Goal: Task Accomplishment & Management: Complete application form

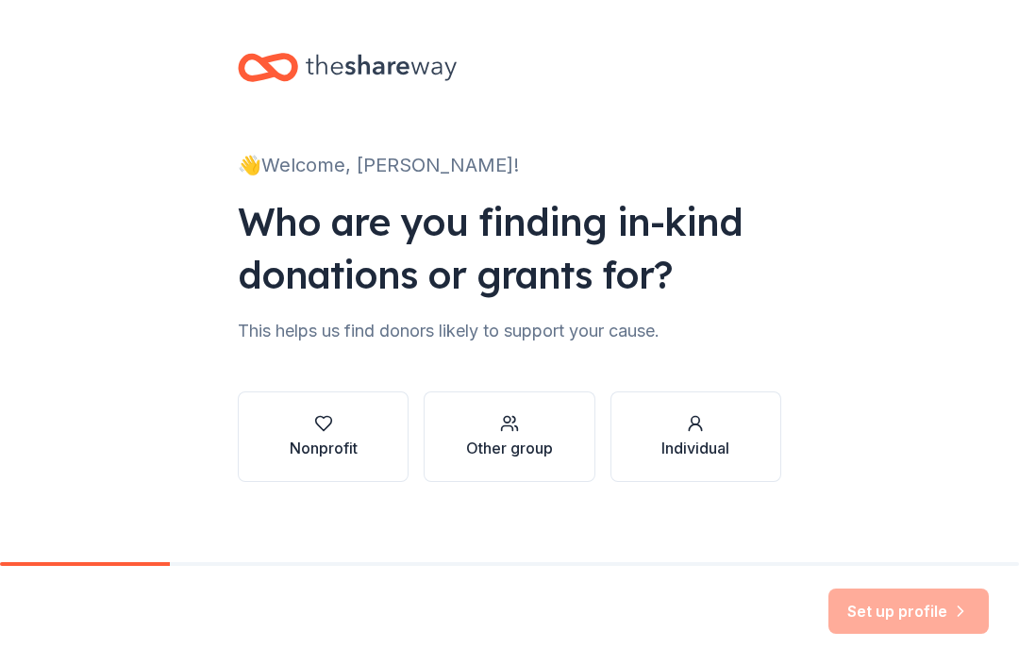
click at [318, 421] on icon "button" at bounding box center [323, 423] width 19 height 19
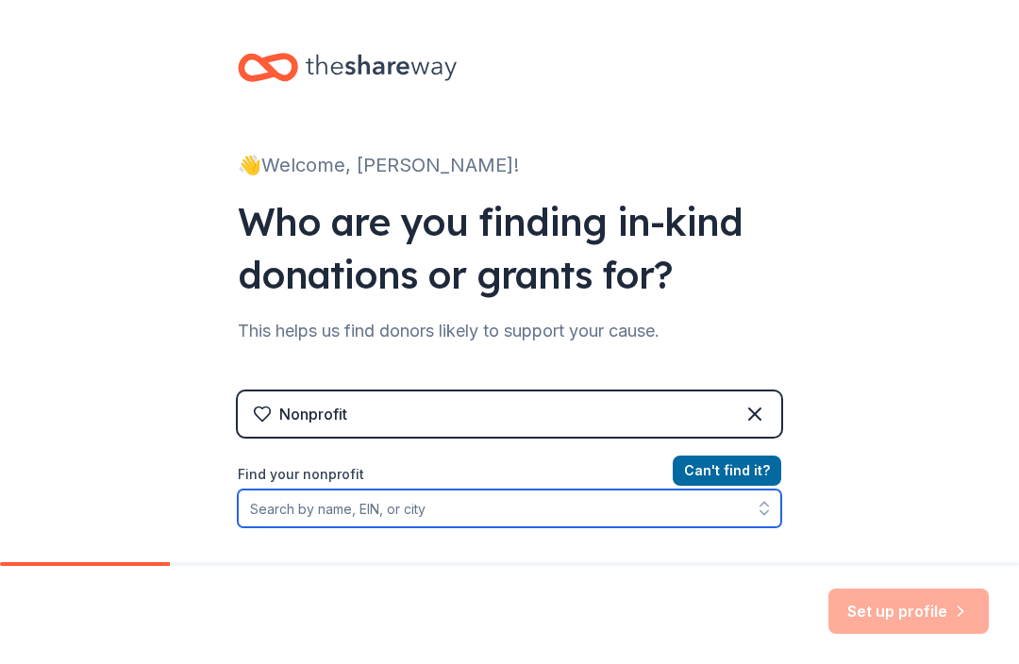
click at [528, 504] on input "Find your nonprofit" at bounding box center [509, 509] width 543 height 38
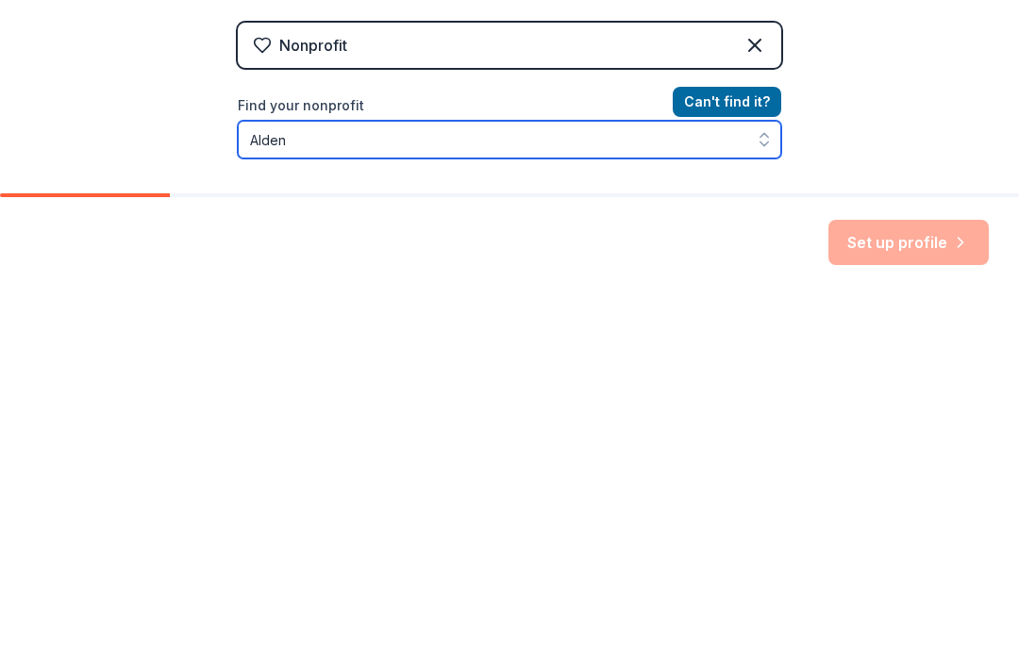
scroll to position [59, 0]
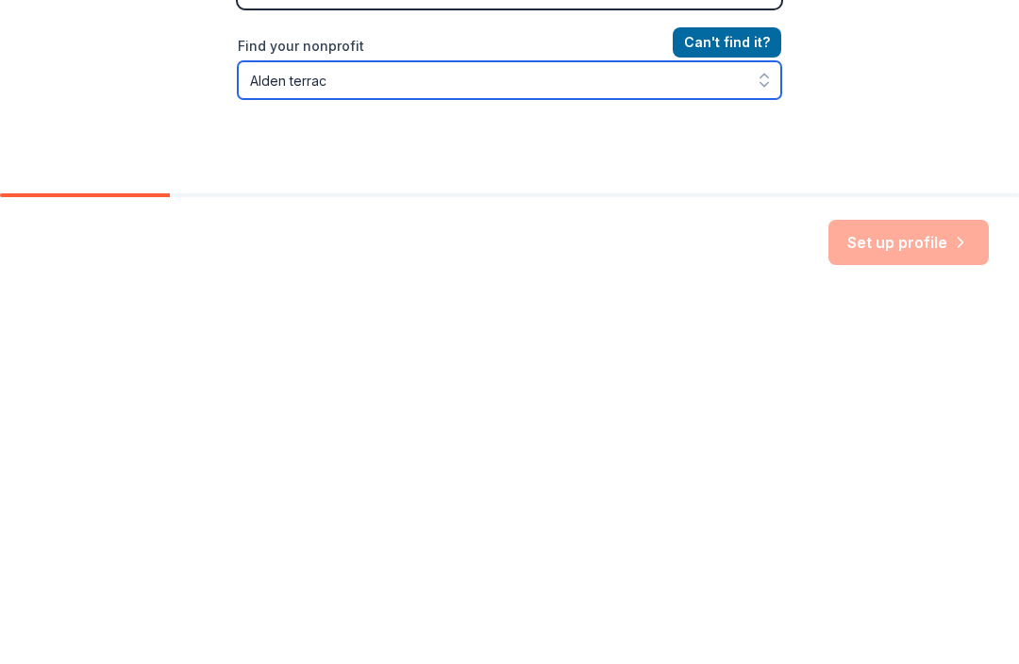
type input "[GEOGRAPHIC_DATA]"
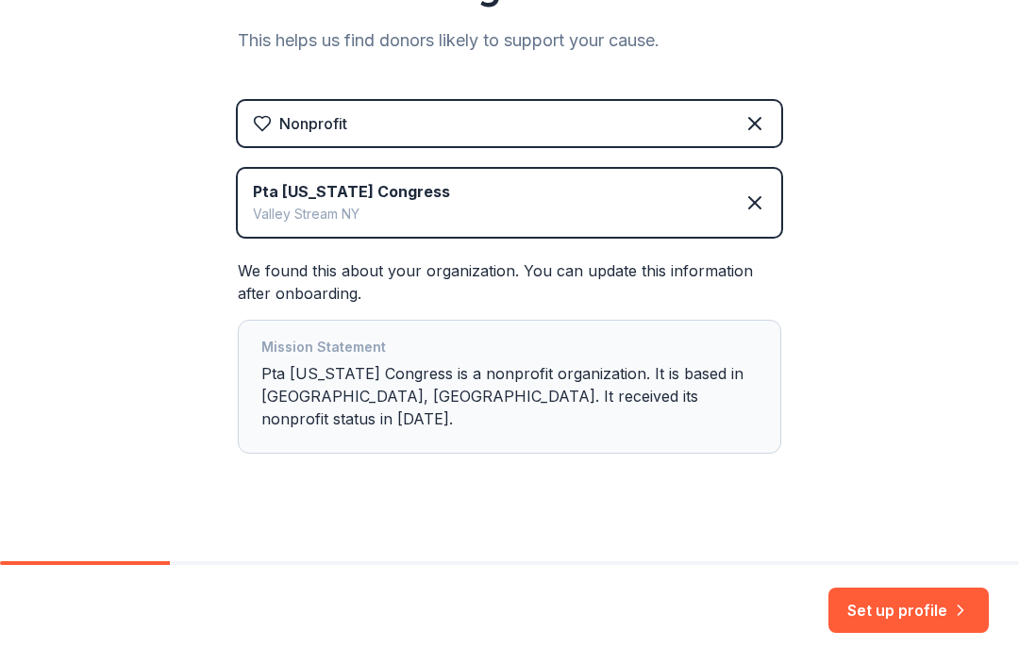
scroll to position [288, 0]
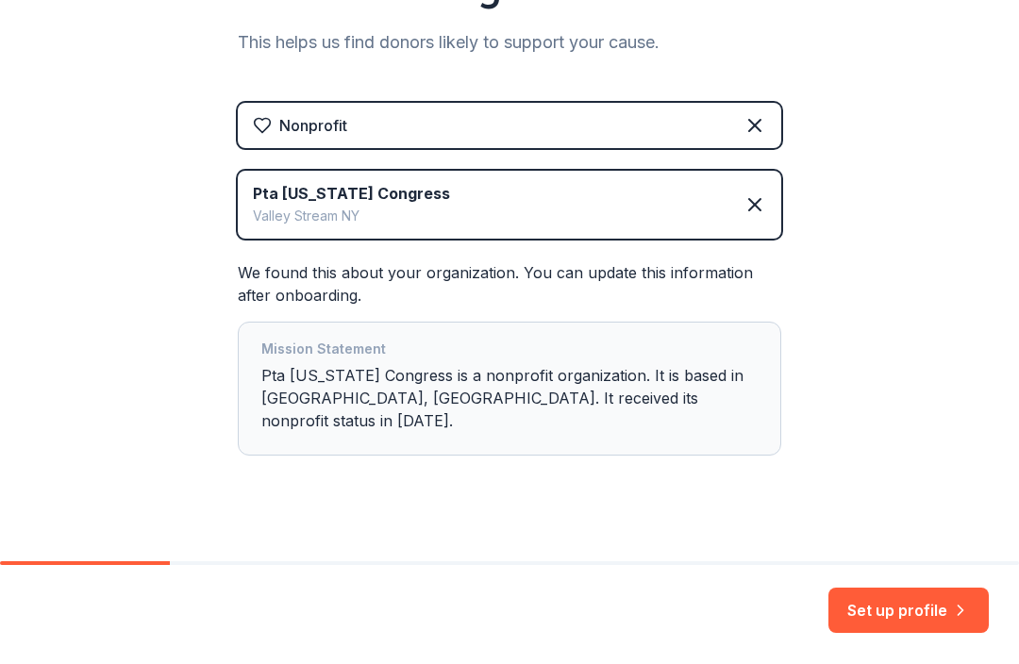
click at [864, 610] on button "Set up profile" at bounding box center [908, 611] width 160 height 45
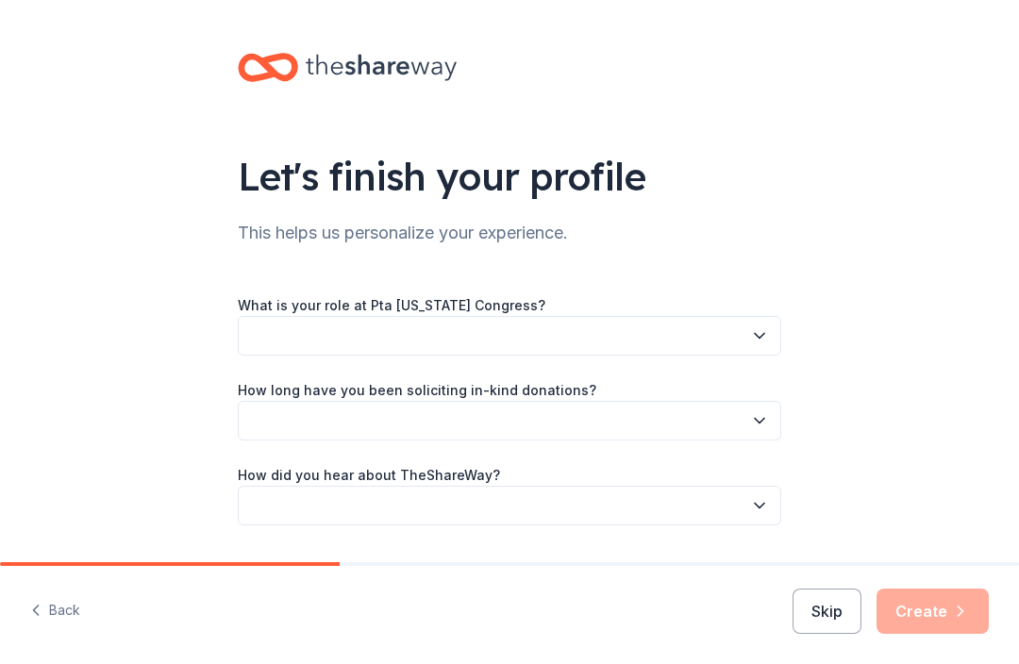
click at [671, 355] on button "button" at bounding box center [509, 336] width 543 height 40
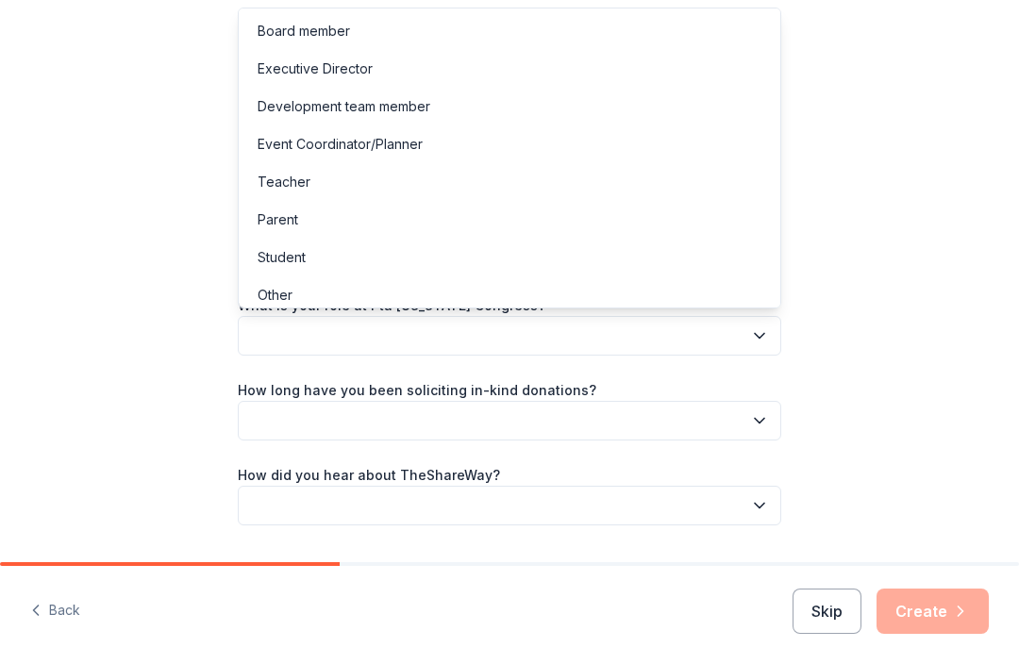
click at [271, 25] on div "Board member" at bounding box center [304, 31] width 92 height 23
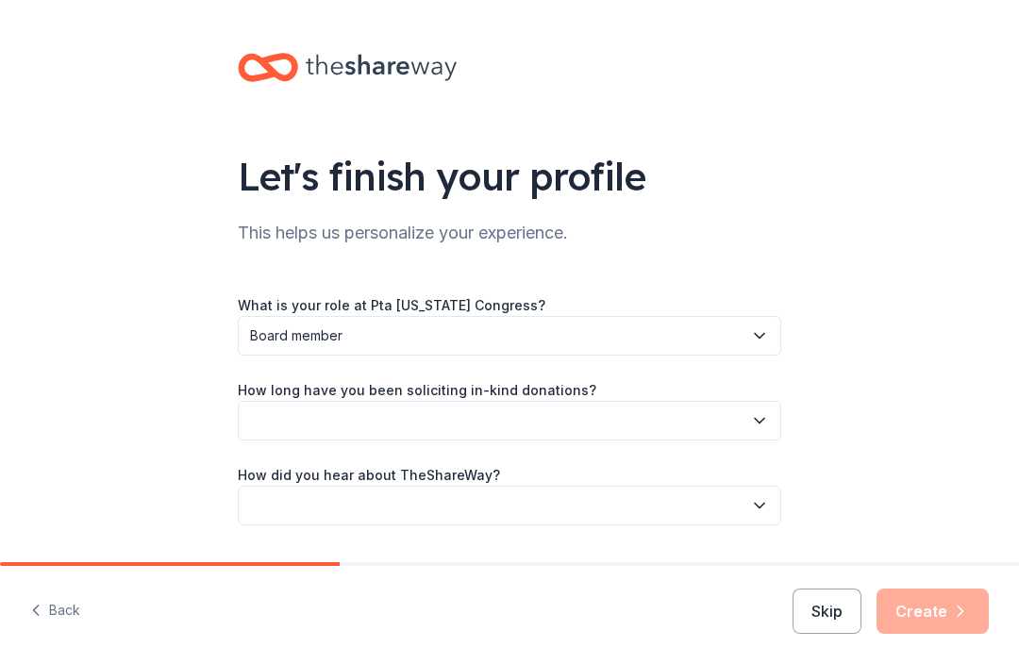
click at [291, 418] on button "button" at bounding box center [509, 421] width 543 height 40
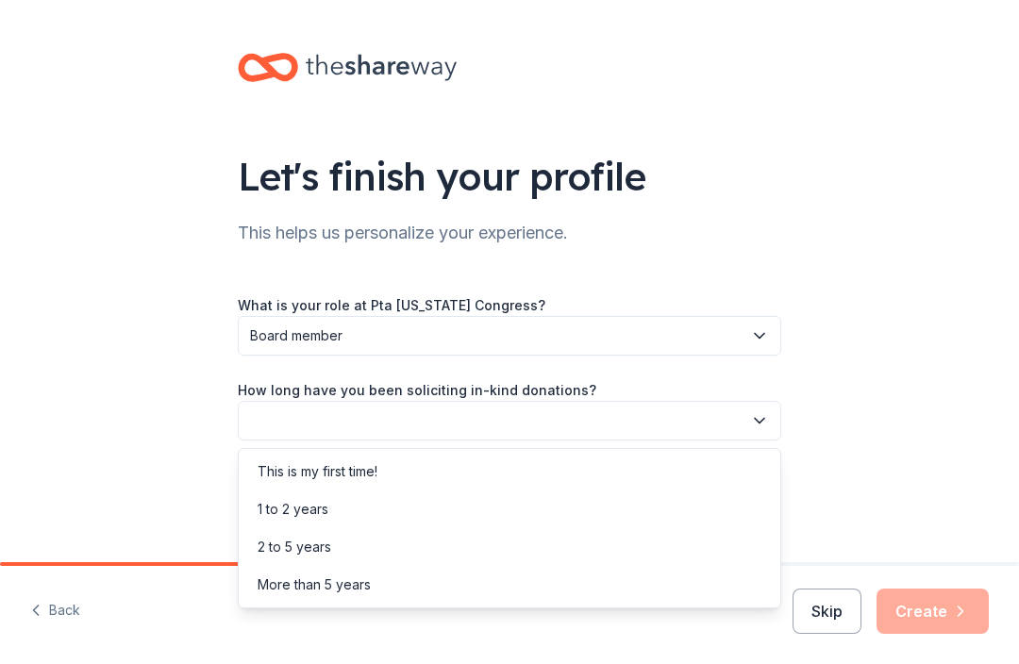
click at [286, 472] on div "This is my first time!" at bounding box center [318, 471] width 120 height 23
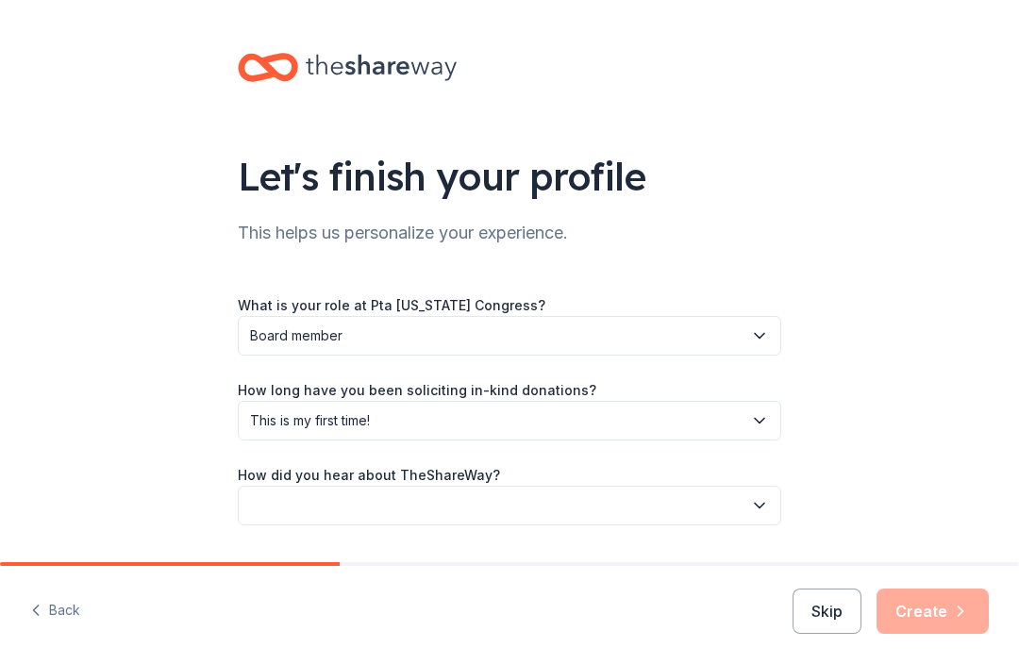
click at [292, 501] on button "button" at bounding box center [509, 506] width 543 height 40
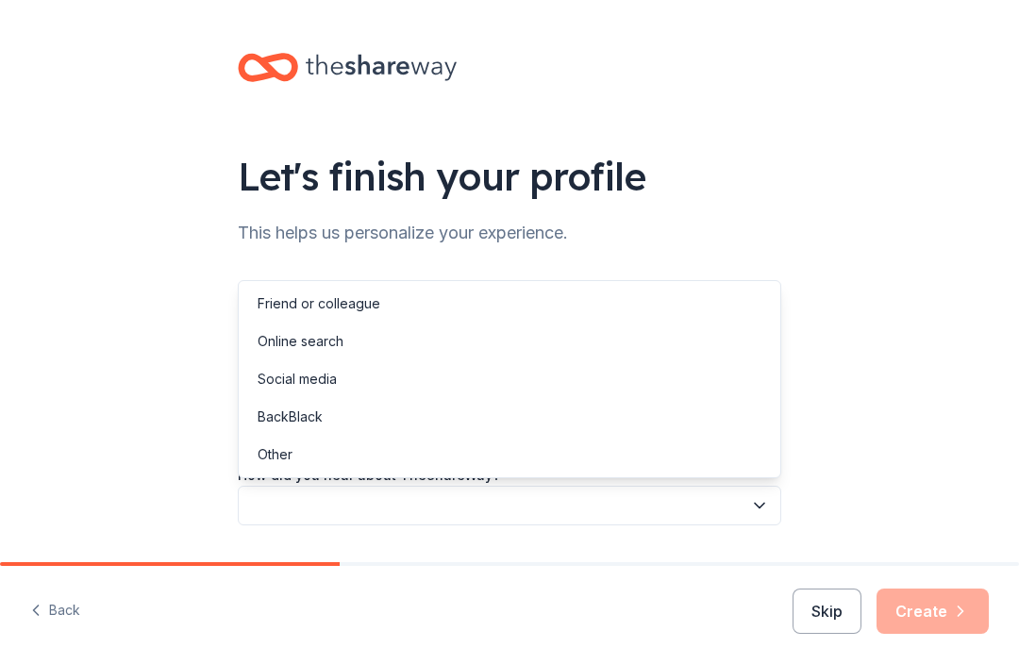
click at [280, 340] on div "Online search" at bounding box center [301, 341] width 86 height 23
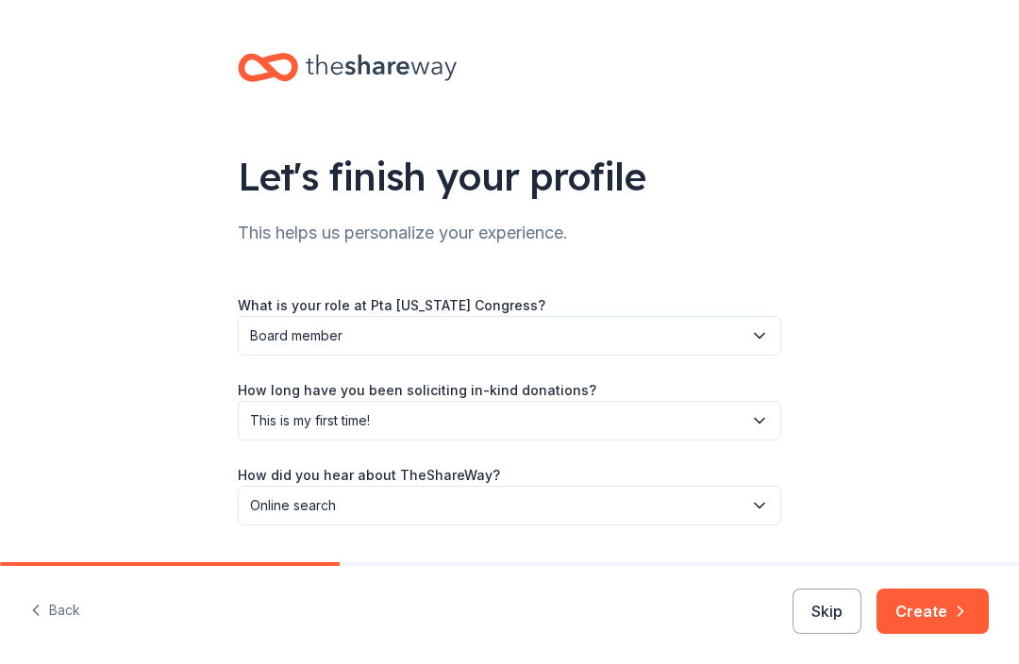
click at [925, 610] on button "Create" at bounding box center [933, 611] width 112 height 45
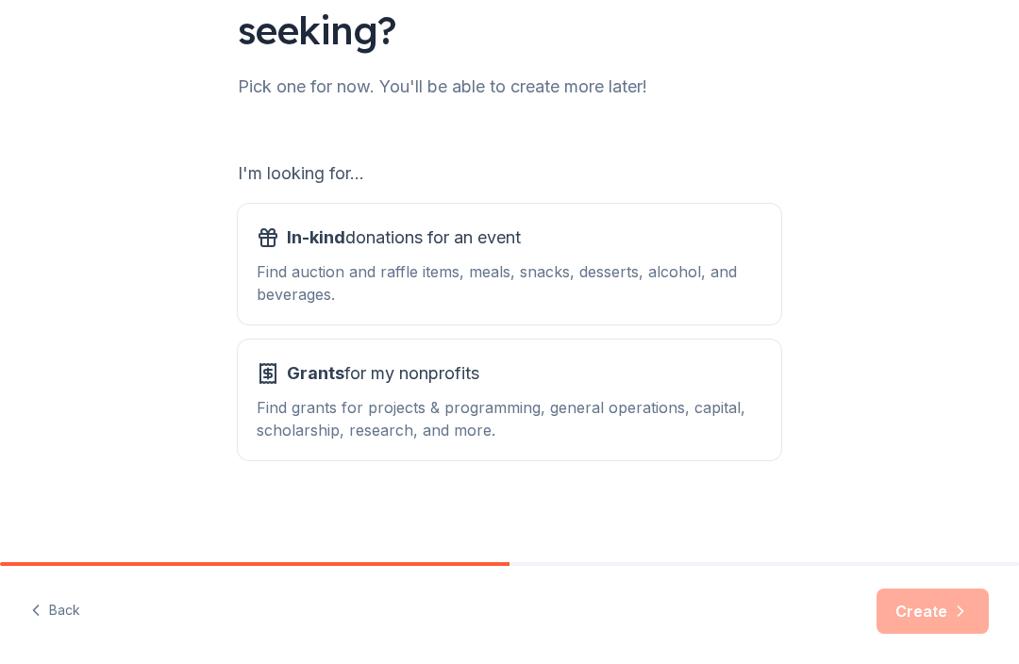
scroll to position [199, 0]
click at [306, 259] on div "In-kind donations for an event Find auction and raffle items, meals, snacks, de…" at bounding box center [510, 264] width 506 height 83
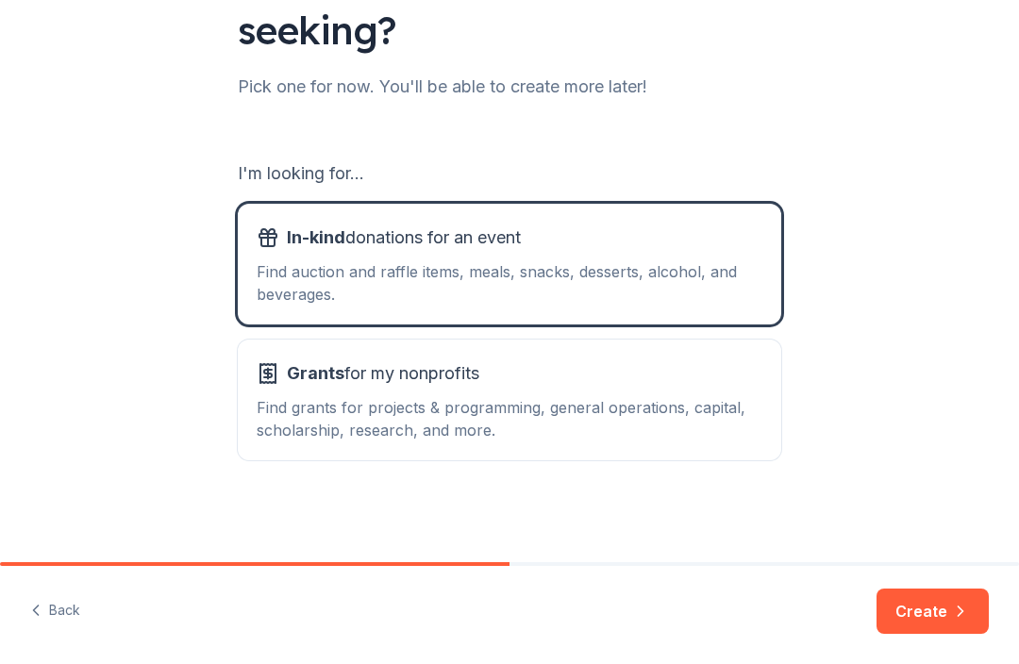
click at [913, 607] on button "Create" at bounding box center [933, 611] width 112 height 45
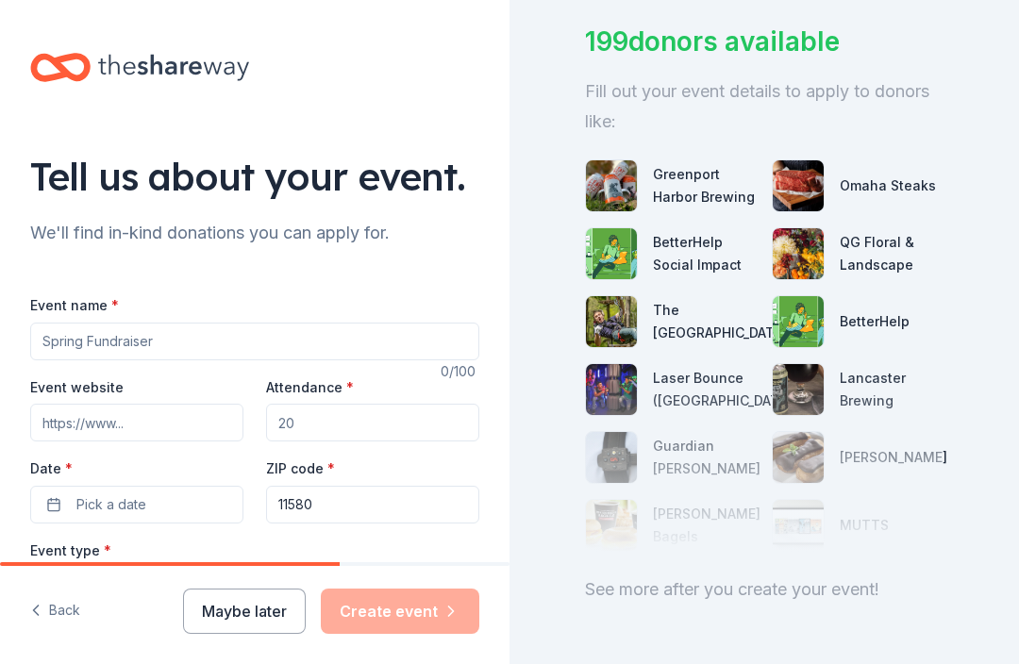
scroll to position [128, 0]
click at [114, 331] on input "Event name *" at bounding box center [254, 342] width 449 height 38
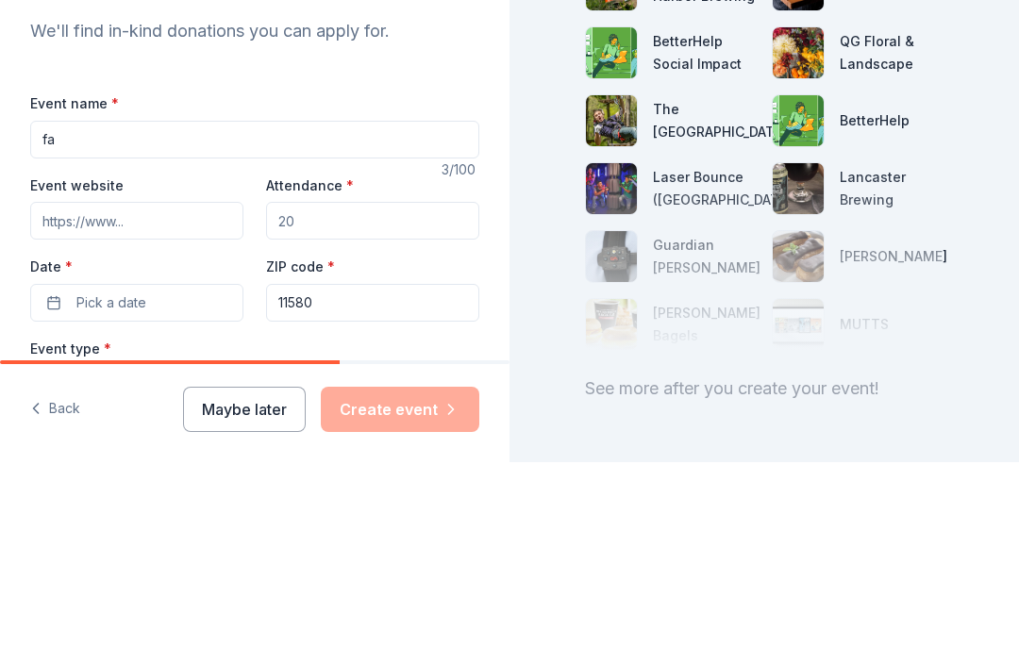
type input "f"
type input "Fall Festival"
click at [392, 404] on input "Attendance *" at bounding box center [372, 423] width 213 height 38
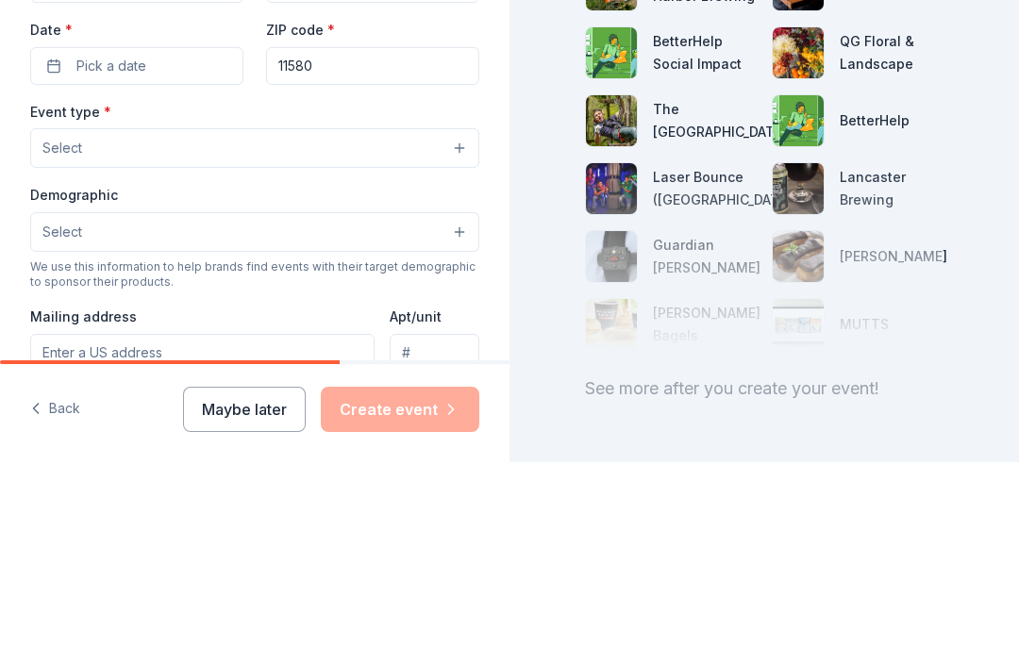
scroll to position [238, 0]
type input "100"
click at [82, 329] on button "Select" at bounding box center [254, 349] width 449 height 40
